Goal: Information Seeking & Learning: Learn about a topic

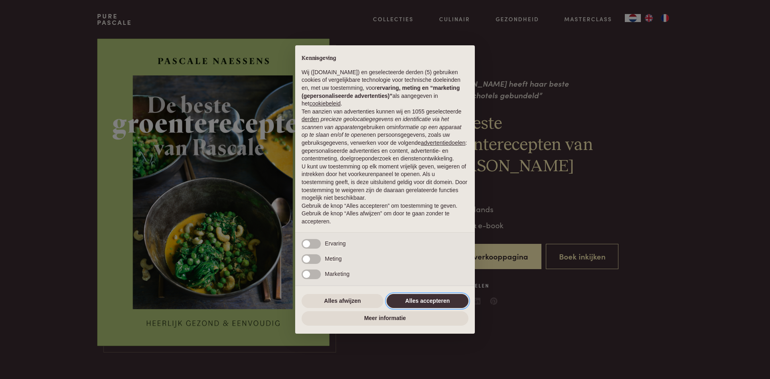
click at [431, 299] on button "Alles accepteren" at bounding box center [427, 301] width 82 height 14
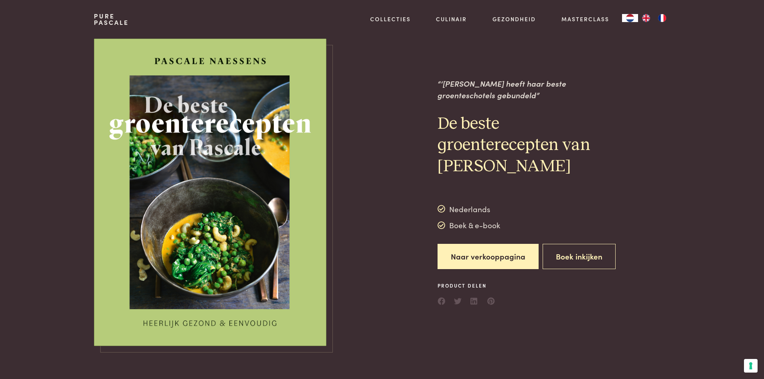
click at [293, 192] on img at bounding box center [210, 191] width 232 height 307
click at [586, 258] on button "Boek inkijken" at bounding box center [578, 256] width 73 height 25
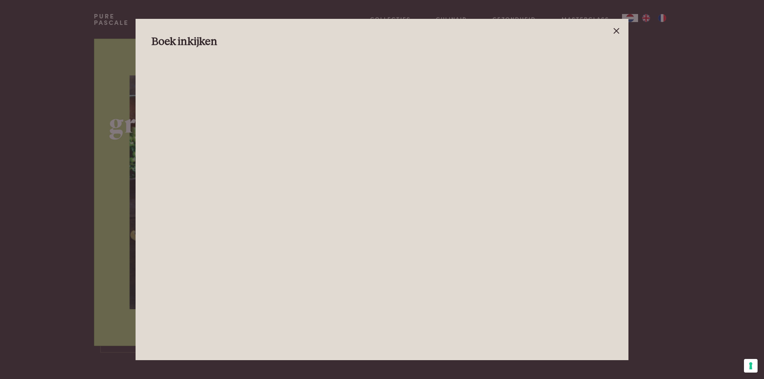
click at [616, 32] on line at bounding box center [616, 30] width 5 height 5
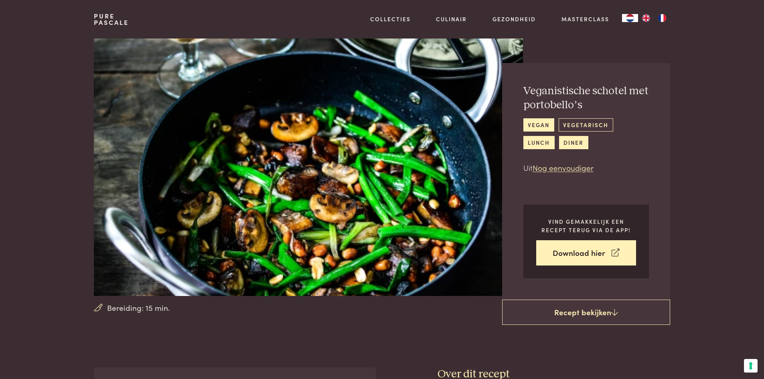
click at [581, 127] on link "vegetarisch" at bounding box center [585, 124] width 55 height 13
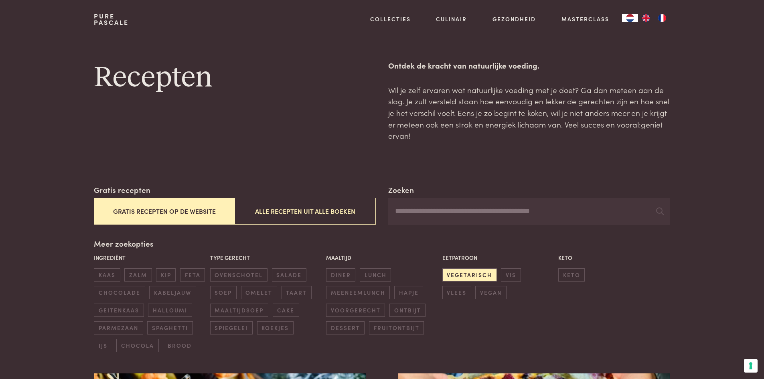
click at [151, 210] on button "Gratis recepten op de website" at bounding box center [164, 211] width 141 height 27
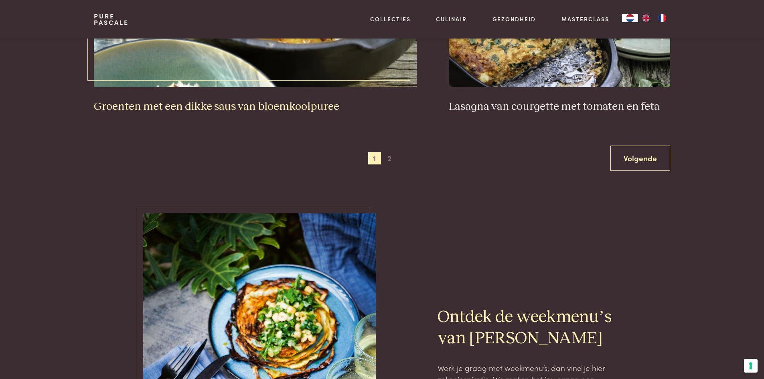
scroll to position [1547, 0]
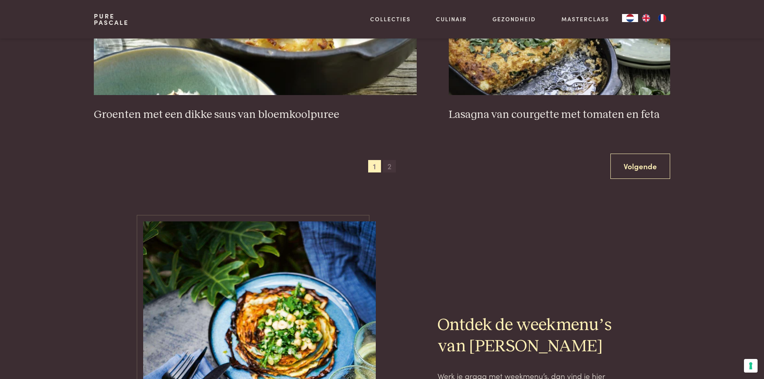
click at [388, 167] on span "2" at bounding box center [389, 166] width 13 height 13
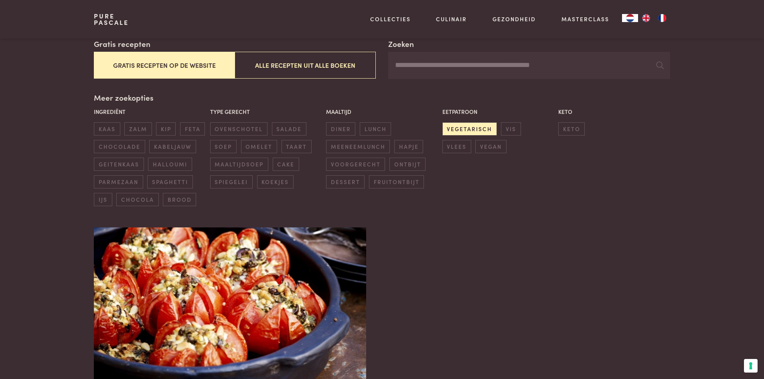
scroll to position [144, 0]
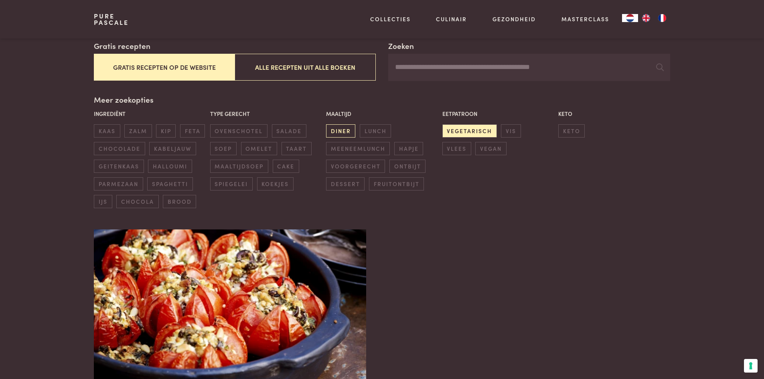
click at [333, 132] on span "diner" at bounding box center [340, 130] width 29 height 13
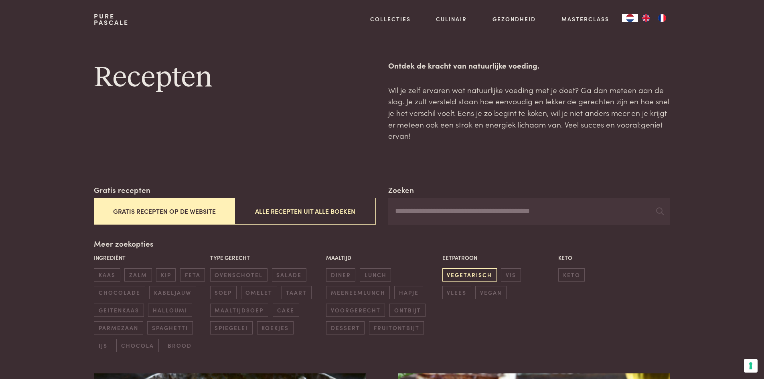
click at [469, 276] on span "vegetarisch" at bounding box center [469, 274] width 55 height 13
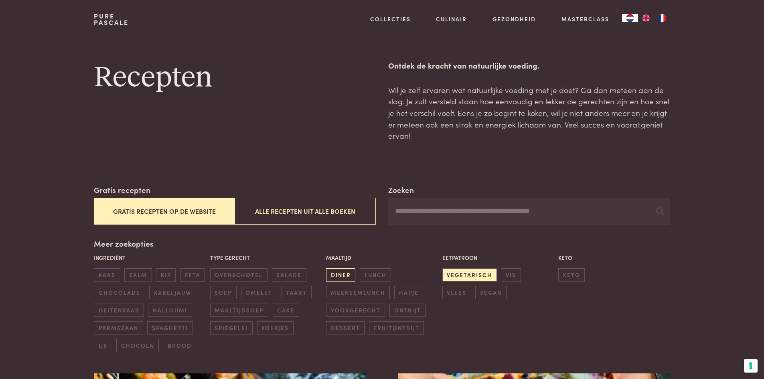
click at [345, 276] on span "diner" at bounding box center [340, 274] width 29 height 13
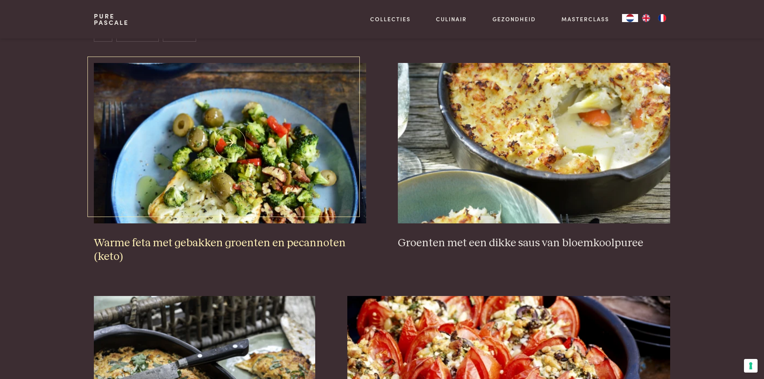
scroll to position [264, 0]
